Goal: Task Accomplishment & Management: Use online tool/utility

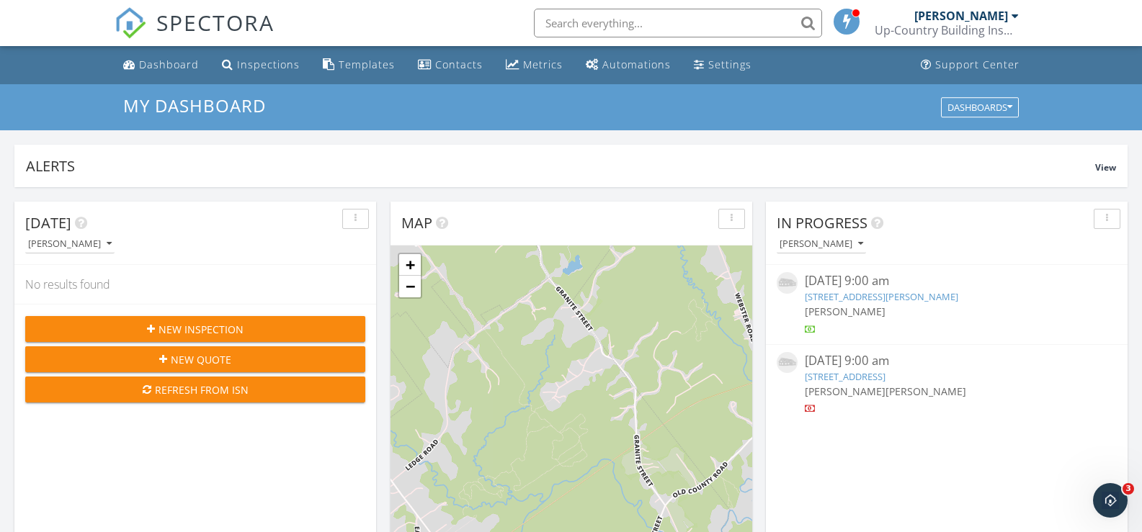
click at [885, 374] on link "38 Cumberland St, Brunswick, ME 04011" at bounding box center [845, 376] width 81 height 13
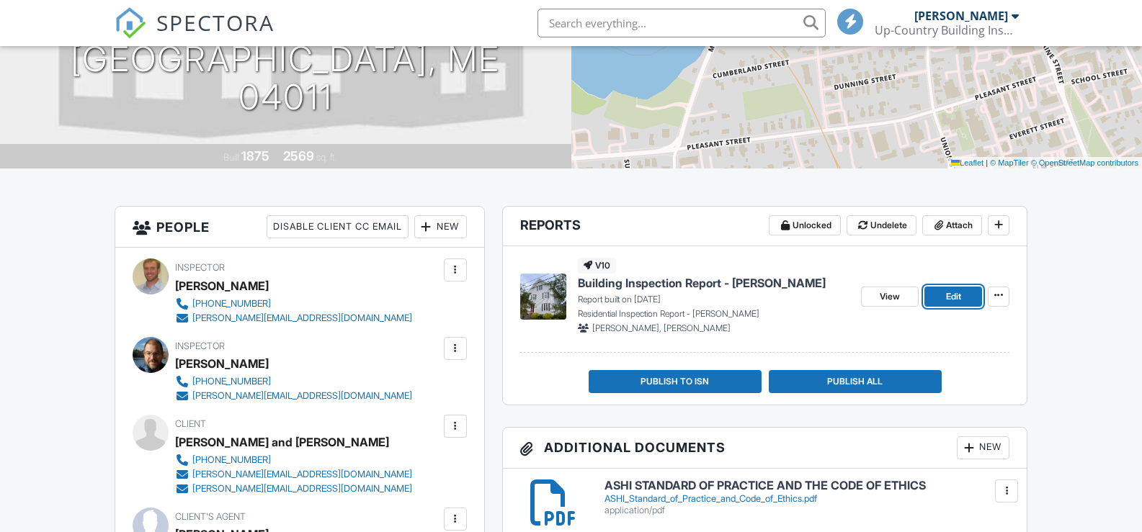
click at [953, 296] on span "Edit" at bounding box center [953, 297] width 15 height 14
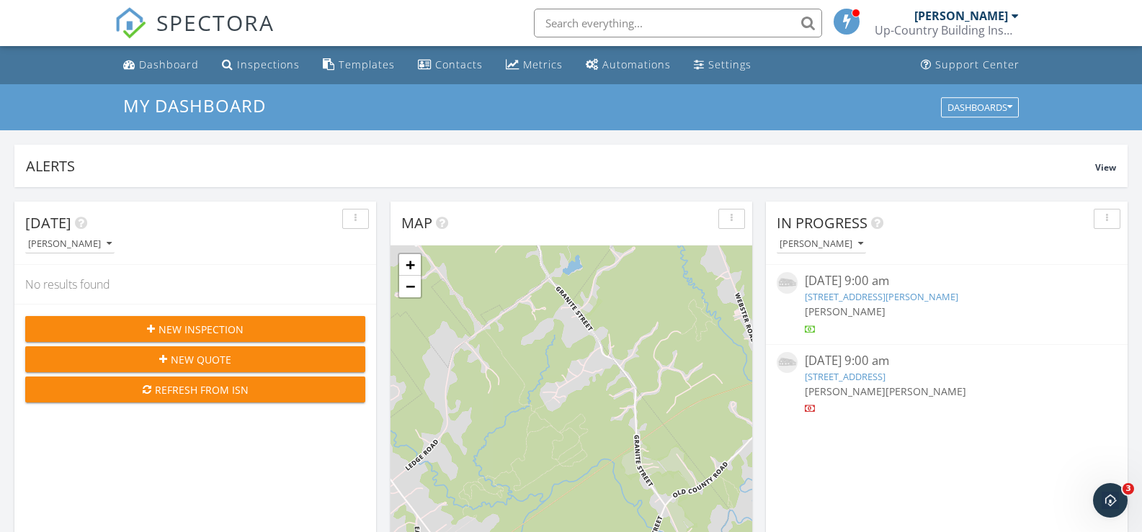
click at [877, 376] on link "38 Cumberland St, Brunswick, ME 04011" at bounding box center [845, 376] width 81 height 13
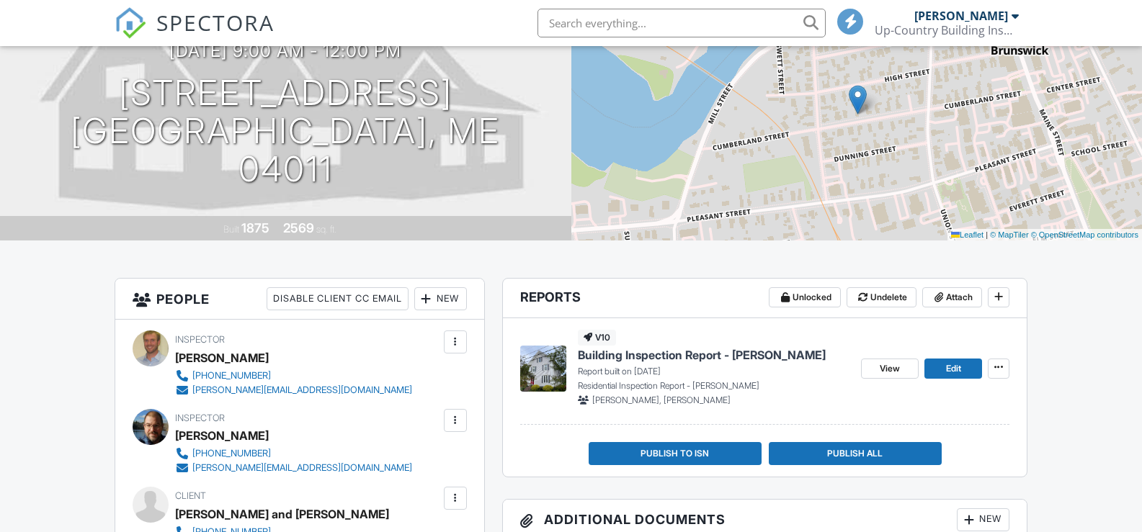
scroll to position [191, 0]
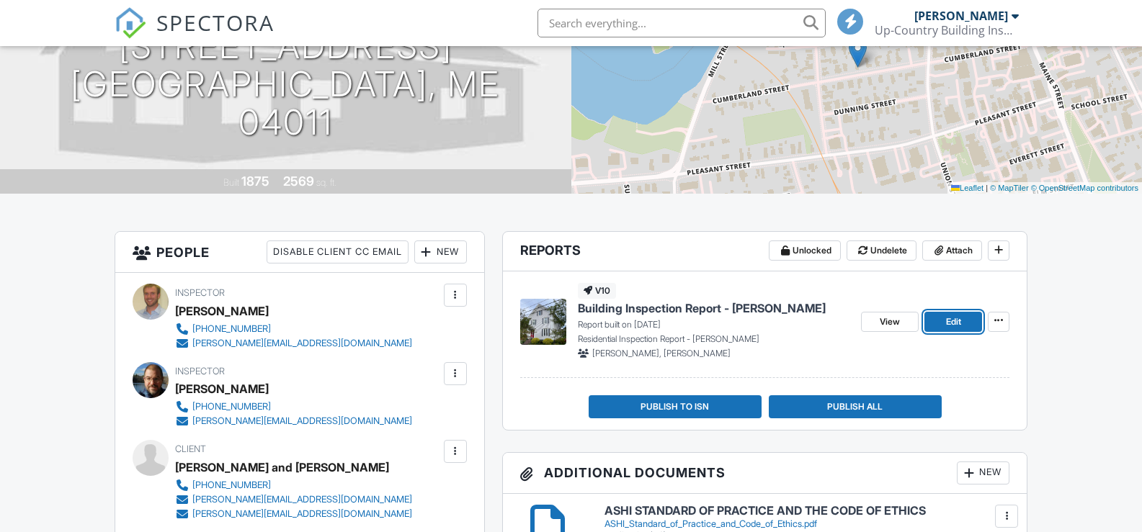
click at [952, 315] on span "Edit" at bounding box center [953, 322] width 15 height 14
